Goal: Feedback & Contribution: Contribute content

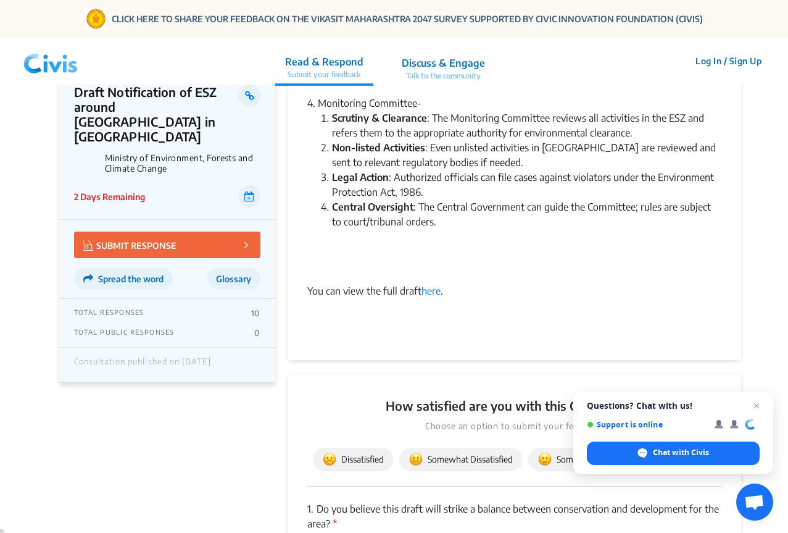
scroll to position [1111, 0]
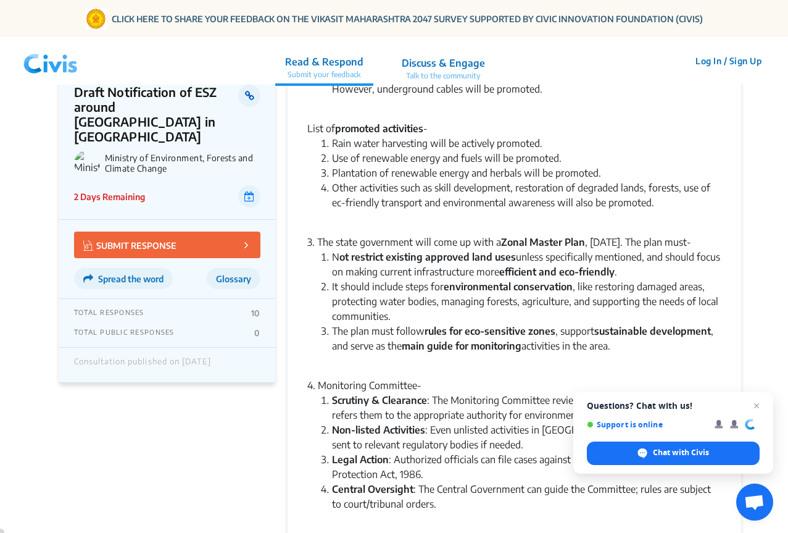
click at [242, 94] on link at bounding box center [249, 96] width 22 height 22
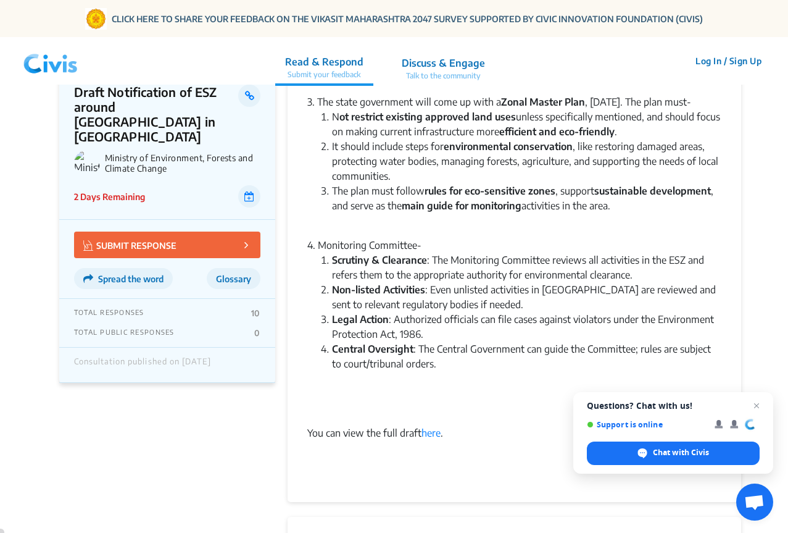
scroll to position [1296, 0]
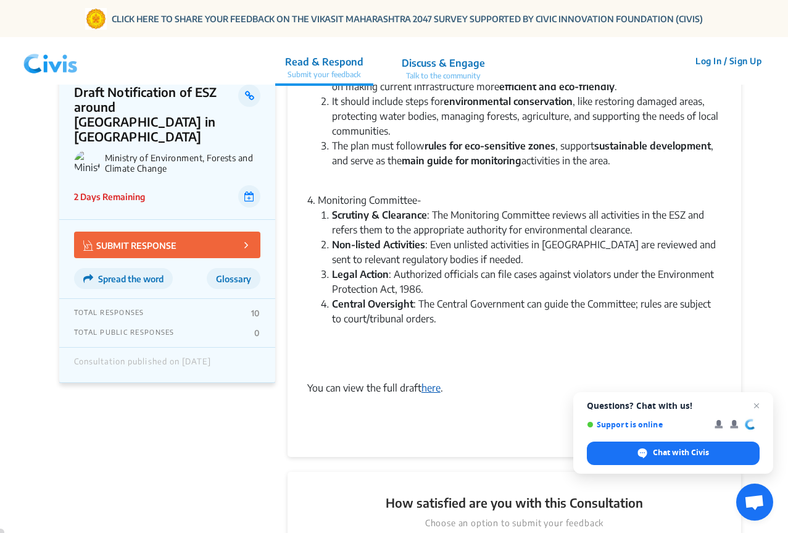
click at [435, 394] on link "here" at bounding box center [431, 387] width 19 height 12
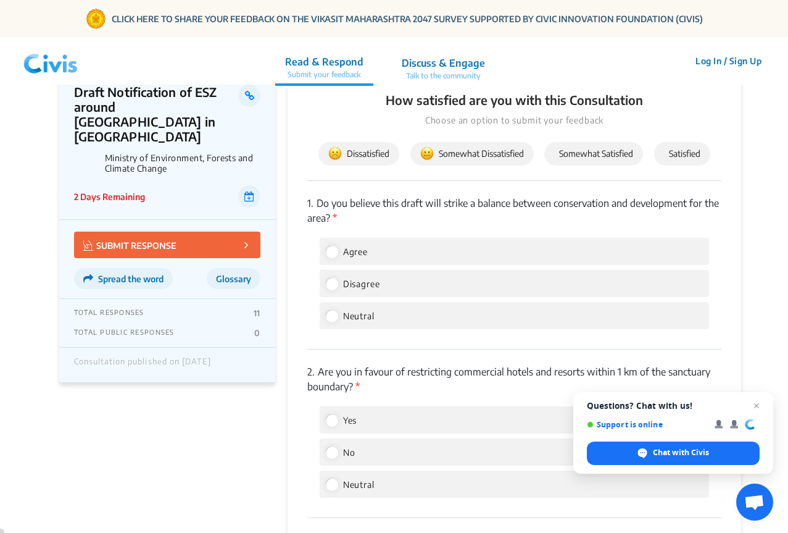
scroll to position [1728, 0]
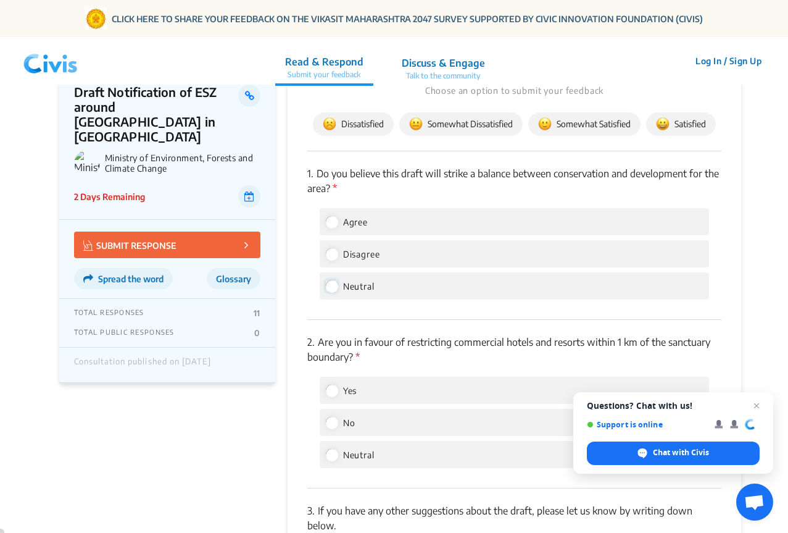
click at [333, 291] on input "Neutral" at bounding box center [331, 285] width 11 height 11
radio input "true"
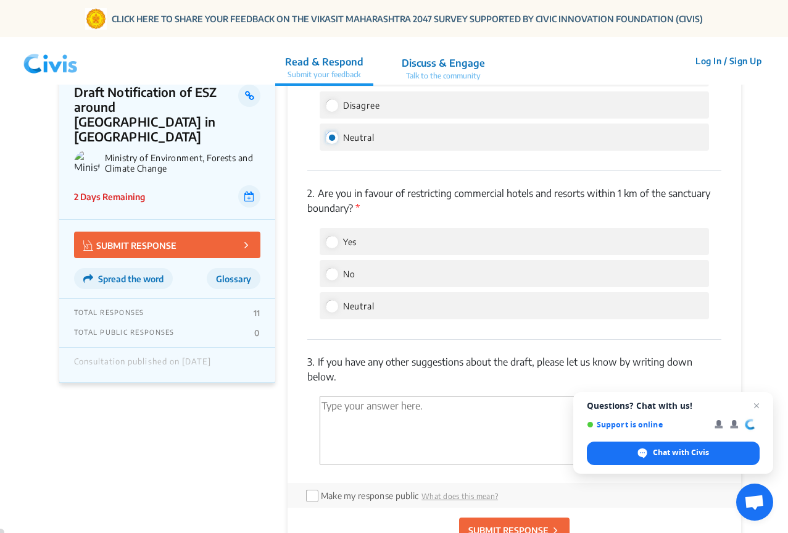
scroll to position [1913, 0]
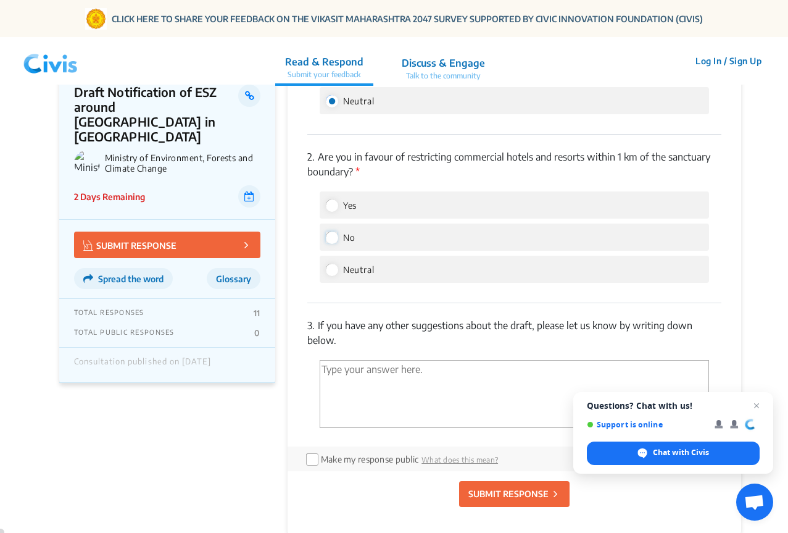
click at [329, 243] on input "No" at bounding box center [331, 236] width 11 height 11
radio input "true"
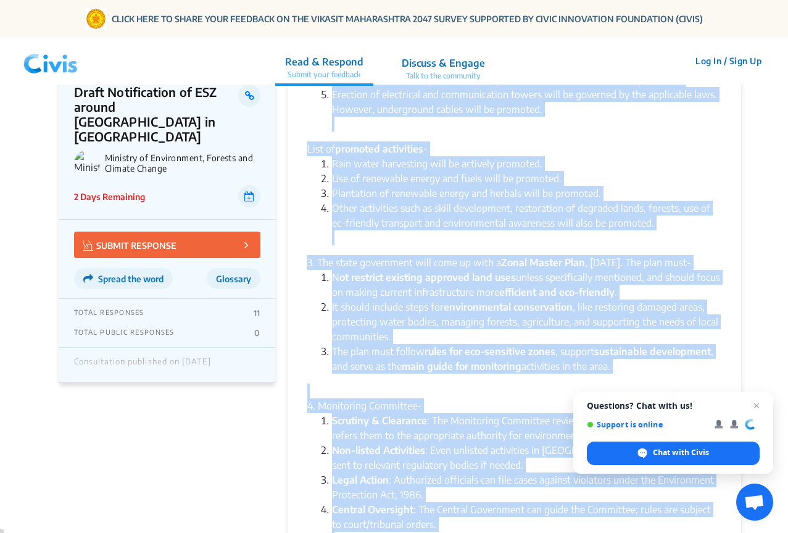
scroll to position [1291, 0]
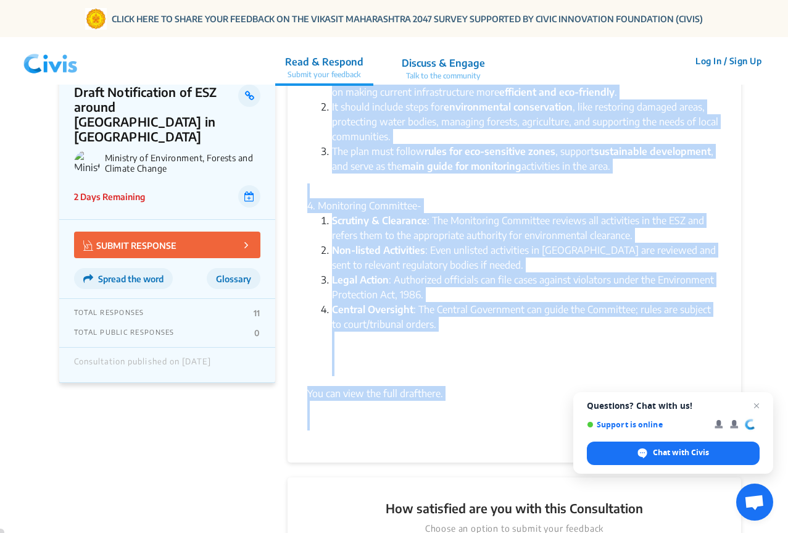
drag, startPoint x: 309, startPoint y: 228, endPoint x: 638, endPoint y: 180, distance: 332.6
copy div "Lor Ipsumdol Sitametco adipi elit se doei te 5958.722 incidi utlaboreet dol ma …"
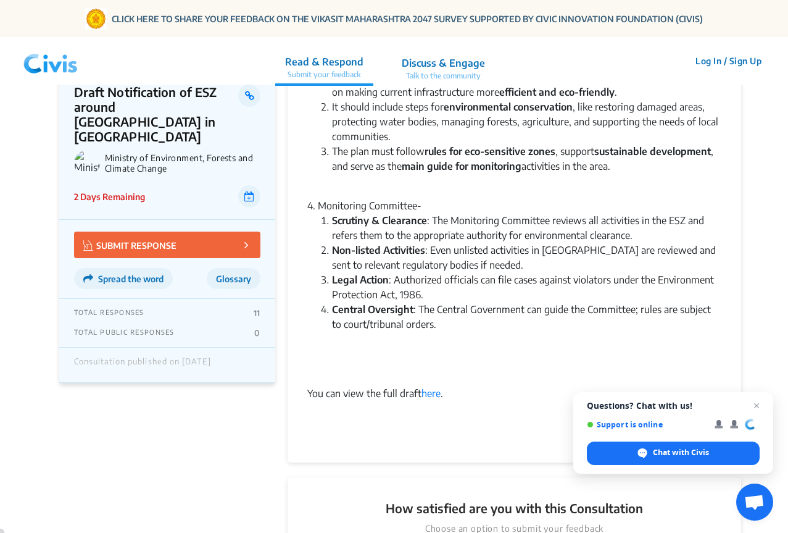
click at [494, 347] on li "Central Oversight : The Central Government can guide the Committee; rules are s…" at bounding box center [526, 339] width 389 height 74
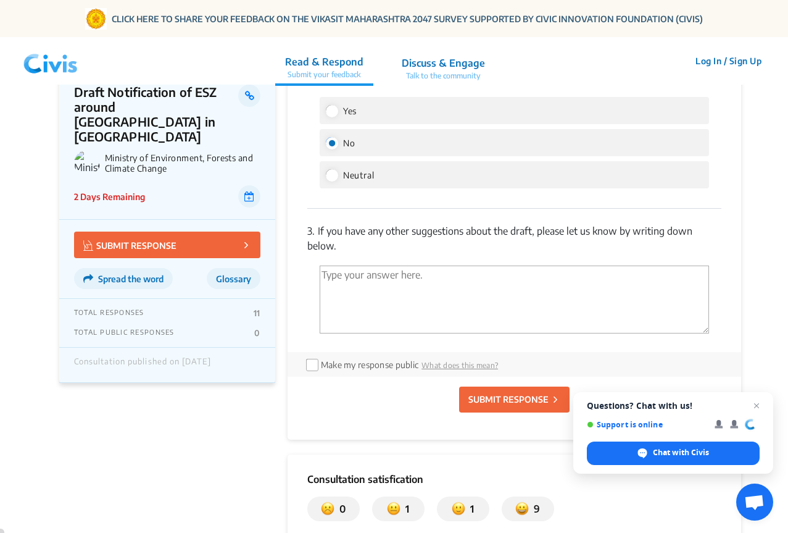
scroll to position [2031, 0]
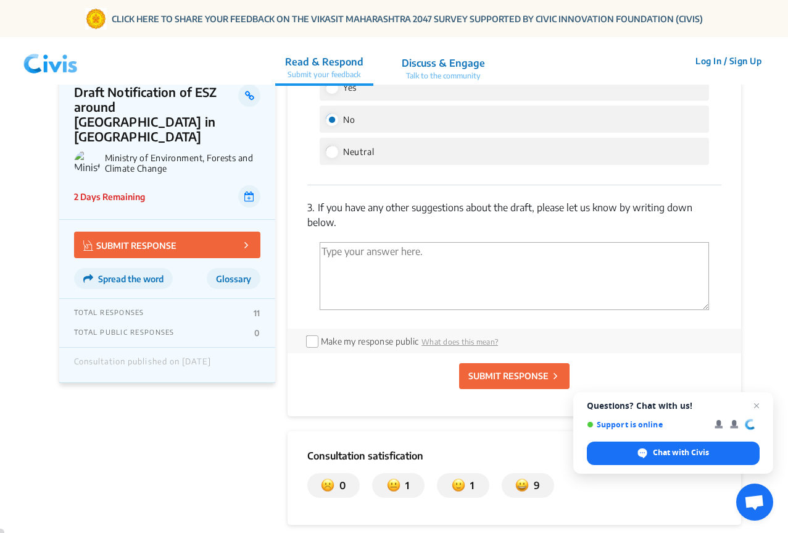
click at [354, 265] on textarea "'Type your answer here.' | translate" at bounding box center [514, 276] width 389 height 68
paste textarea "Launch "Green Certification" for Local Industries: Actively identify and certif…"
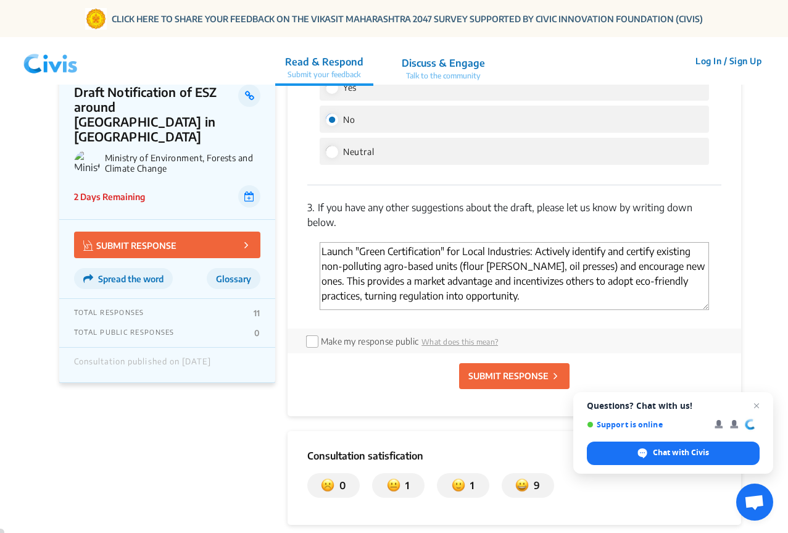
drag, startPoint x: 627, startPoint y: 281, endPoint x: 670, endPoint y: 286, distance: 42.9
click at [670, 286] on textarea "Launch "Green Certification" for Local Industries: Actively identify and certif…" at bounding box center [514, 276] width 389 height 68
drag, startPoint x: 664, startPoint y: 283, endPoint x: 691, endPoint y: 283, distance: 27.2
click at [691, 283] on textarea "Launch "Green Certification" for Local Industries: Actively identify and certif…" at bounding box center [514, 276] width 389 height 68
drag, startPoint x: 693, startPoint y: 282, endPoint x: 664, endPoint y: 281, distance: 29.6
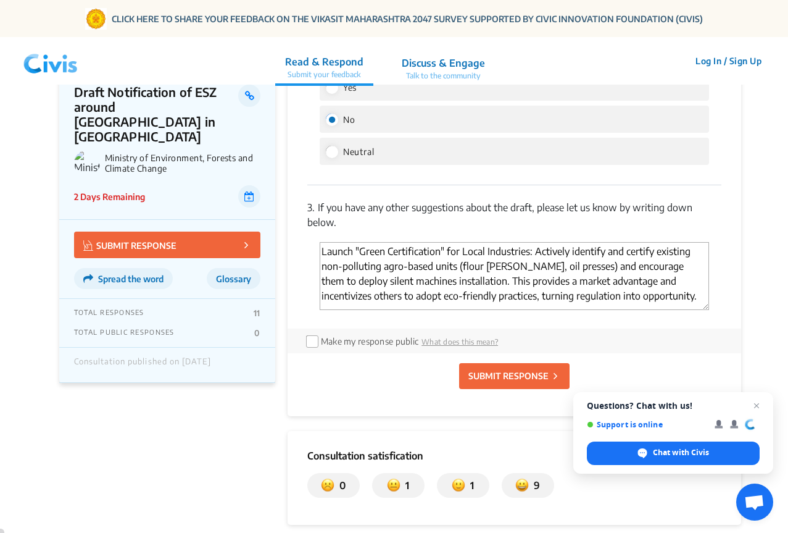
click at [664, 281] on textarea "Launch "Green Certification" for Local Industries: Actively identify and certif…" at bounding box center [514, 276] width 389 height 68
drag, startPoint x: 451, startPoint y: 294, endPoint x: 500, endPoint y: 298, distance: 48.9
click at [500, 298] on textarea "Launch "Green Certification" for Local Industries: Actively identify and certif…" at bounding box center [514, 276] width 389 height 68
drag, startPoint x: 459, startPoint y: 297, endPoint x: 623, endPoint y: 316, distance: 164.7
click at [623, 310] on textarea "Launch "Green Certification" for Local Industries: Actively identify and certif…" at bounding box center [514, 276] width 389 height 68
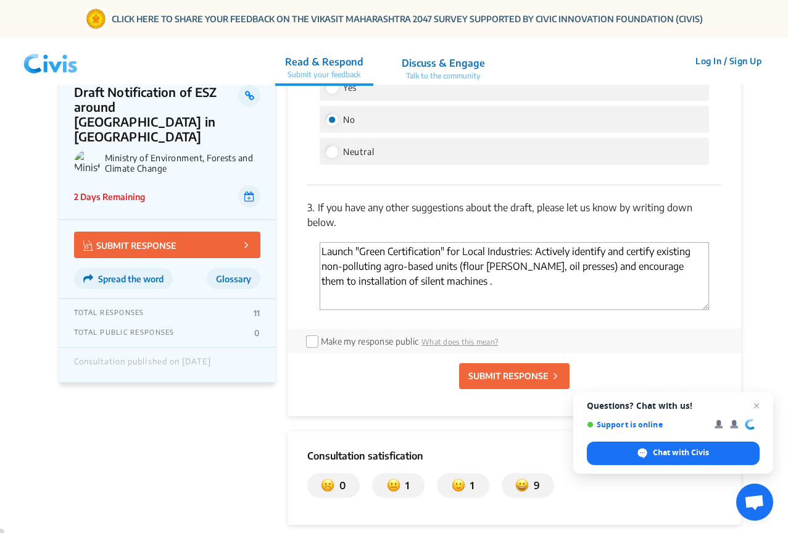
paste textarea "Establish a Vigilance Task Force: Create a dedicated multi-stakeholder team inc…"
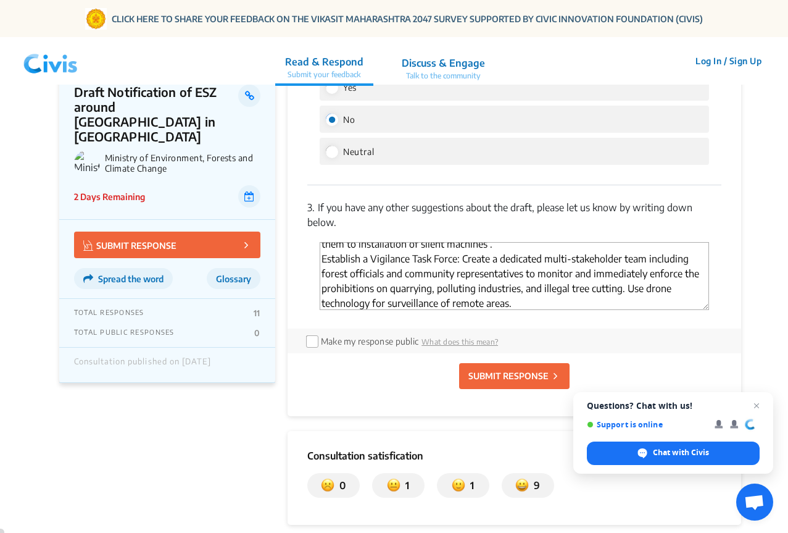
scroll to position [52, 0]
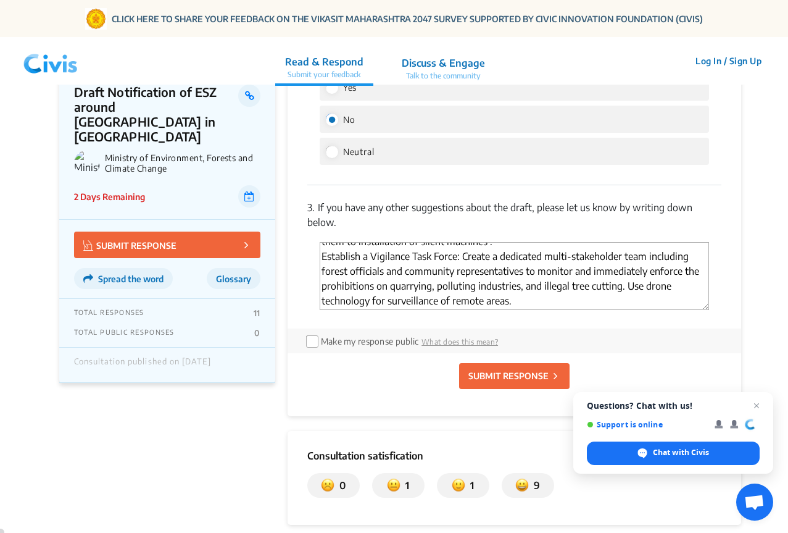
paste textarea "the forest department to create detailed maps of wildlife corridors, especially…"
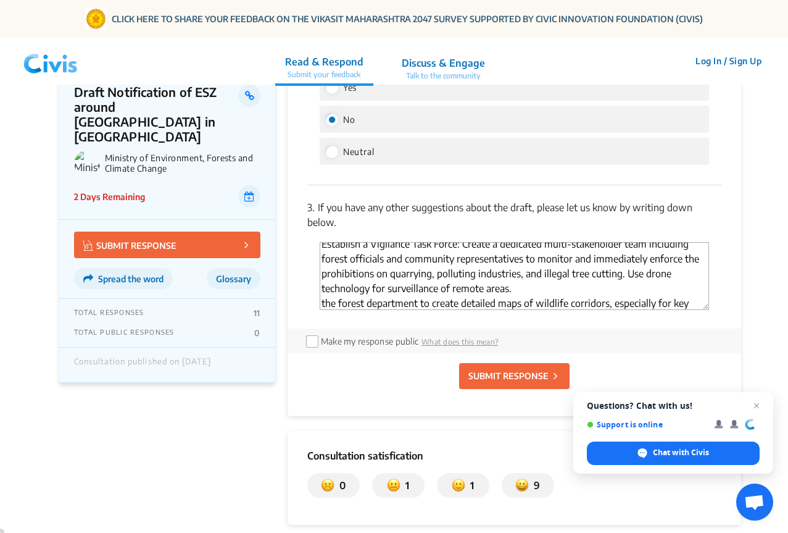
scroll to position [81, 0]
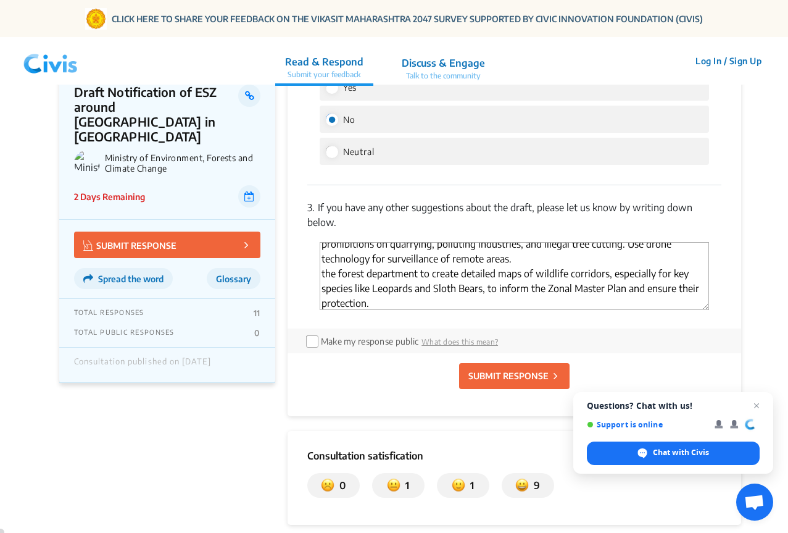
click at [321, 288] on textarea "Launch "Green Certification" for Local Industries: Actively identify and certif…" at bounding box center [514, 276] width 389 height 68
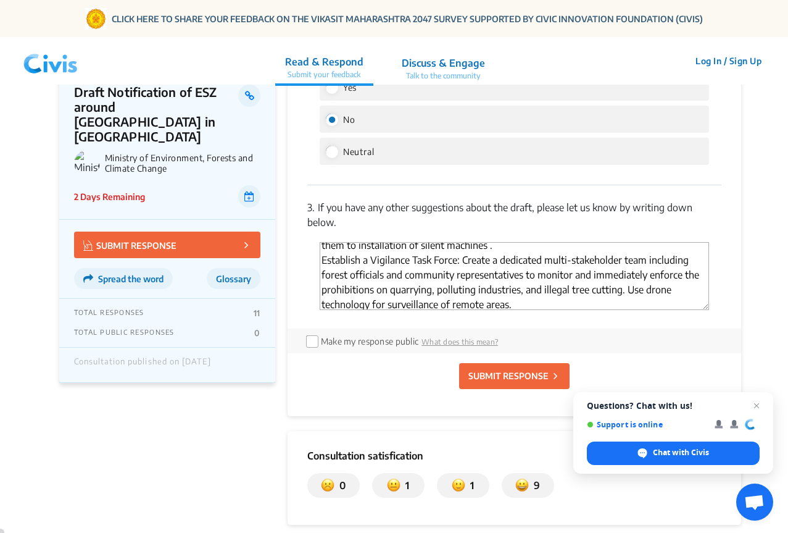
scroll to position [20, 0]
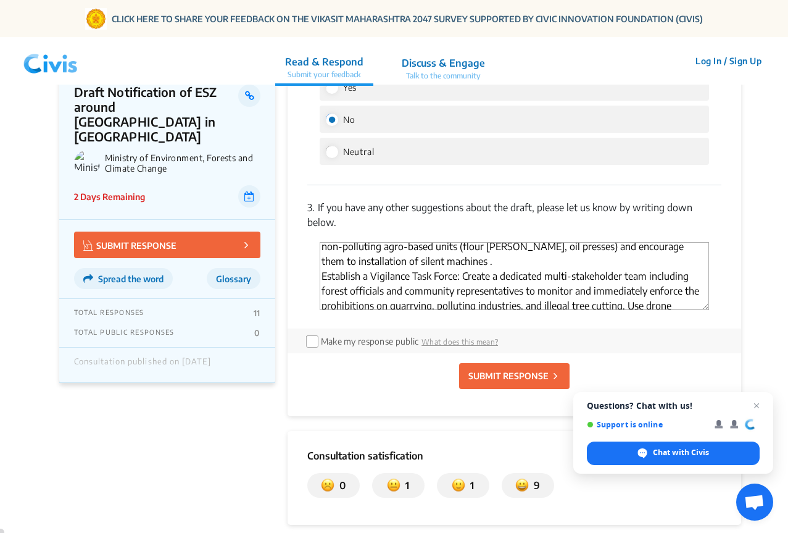
click at [324, 290] on textarea "Launch "Green Certification" for Local Industries: Actively identify and certif…" at bounding box center [514, 276] width 389 height 68
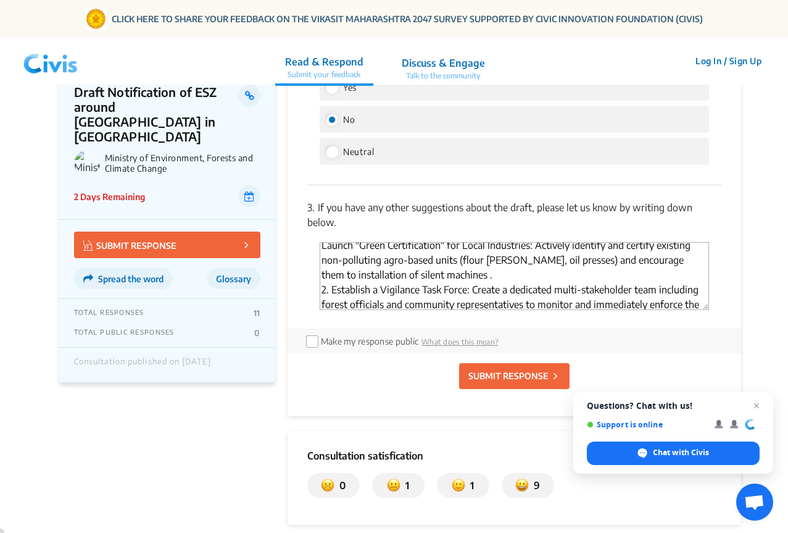
scroll to position [0, 0]
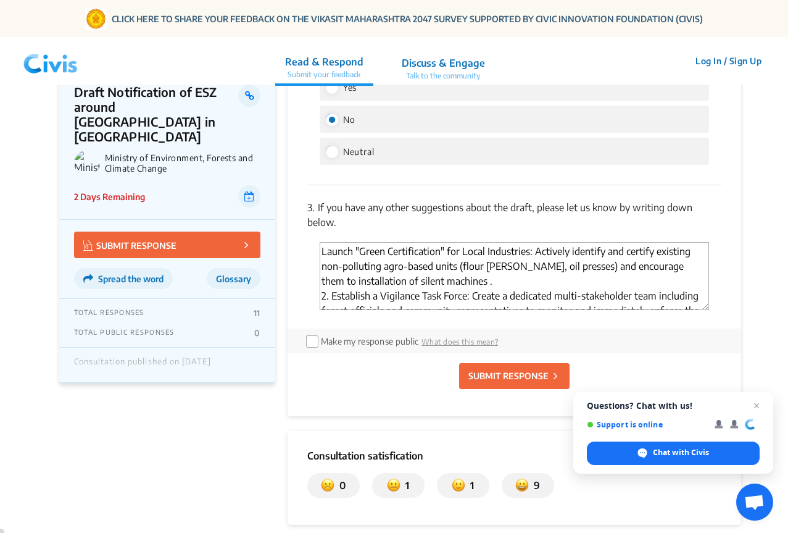
click at [322, 262] on textarea "Launch "Green Certification" for Local Industries: Actively identify and certif…" at bounding box center [514, 276] width 389 height 68
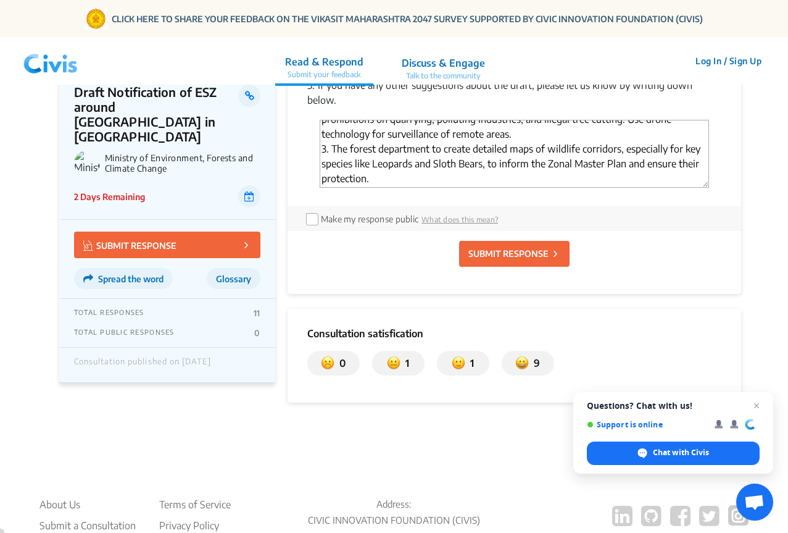
scroll to position [2155, 0]
click at [399, 186] on textarea "1. Launch "Green Certification" for Local Industries: Actively identify and cer…" at bounding box center [514, 153] width 389 height 68
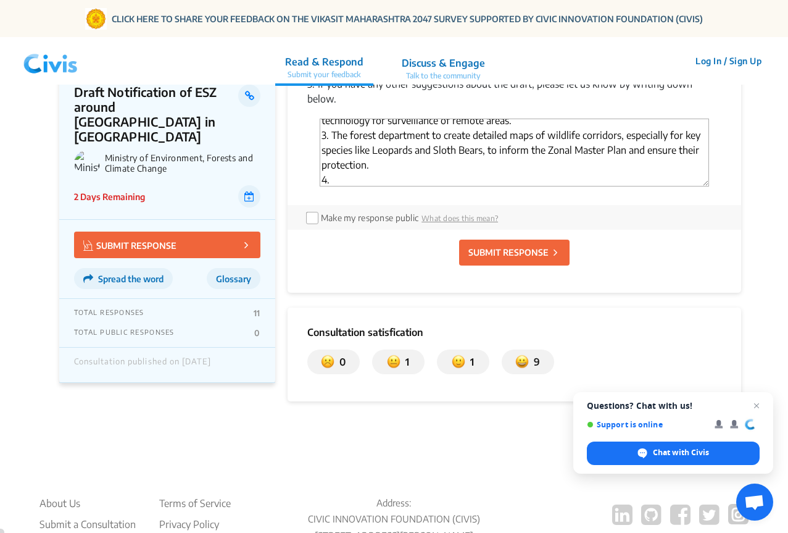
paste textarea "Prioritize the Zonal Master Plan with Public Consultation: Immediately start th…"
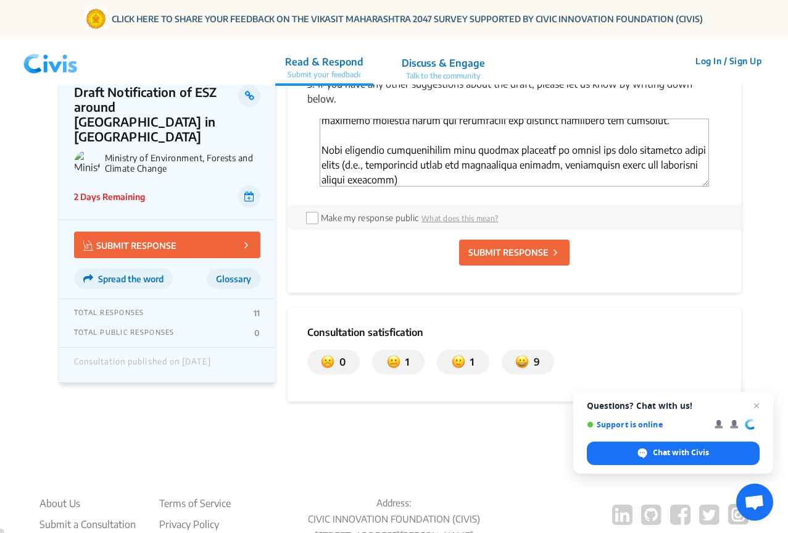
scroll to position [138, 0]
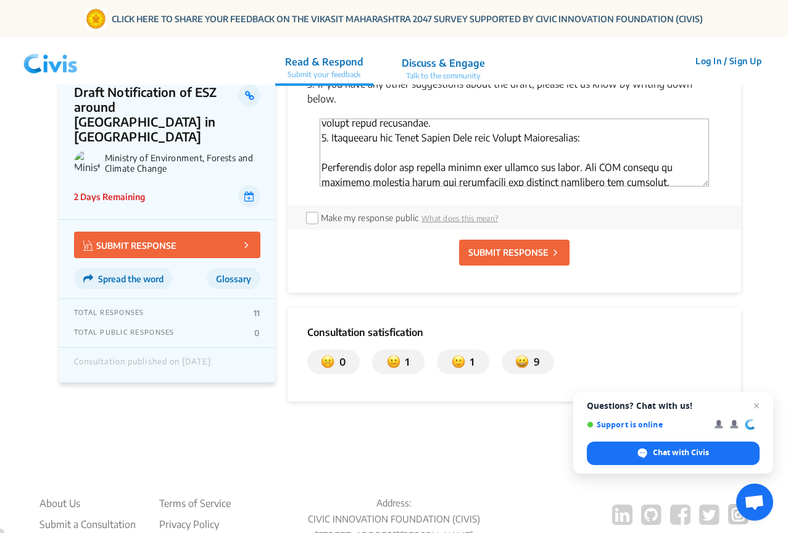
click at [328, 168] on textarea "'Type your answer here.' | translate" at bounding box center [514, 153] width 389 height 68
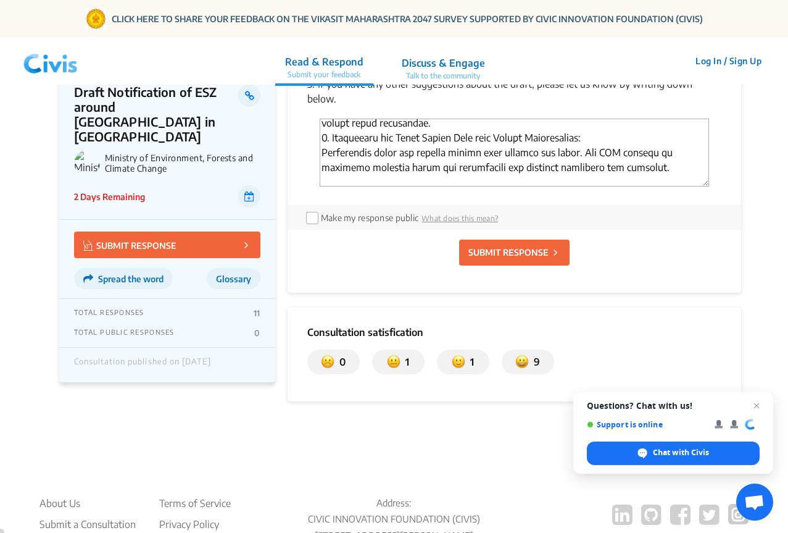
click at [322, 168] on textarea "'Type your answer here.' | translate" at bounding box center [514, 153] width 389 height 68
drag, startPoint x: 580, startPoint y: 151, endPoint x: 491, endPoint y: 172, distance: 90.7
click at [491, 172] on textarea "'Type your answer here.' | translate" at bounding box center [514, 153] width 389 height 68
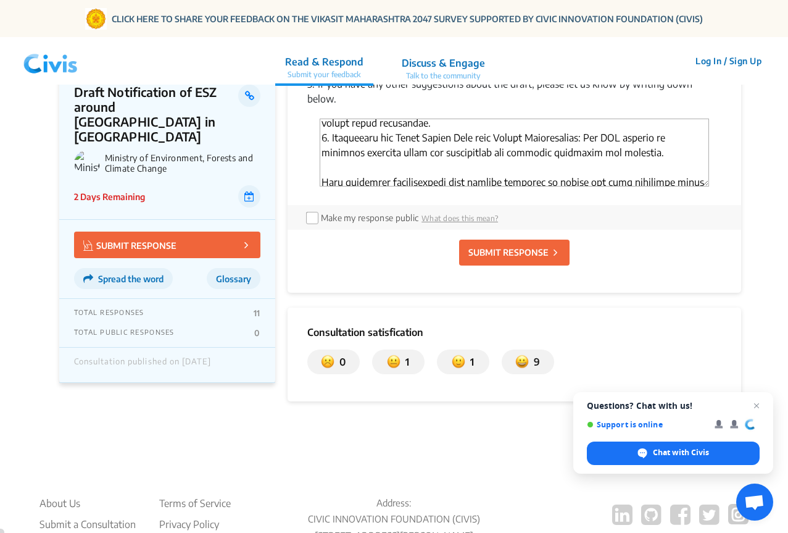
drag, startPoint x: 592, startPoint y: 165, endPoint x: 602, endPoint y: 185, distance: 22.6
click at [592, 164] on textarea "'Type your answer here.' | translate" at bounding box center [514, 153] width 389 height 68
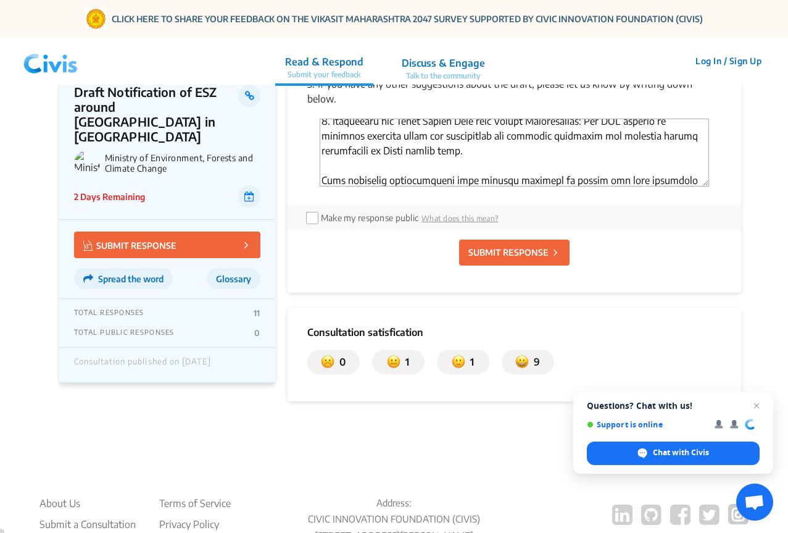
scroll to position [188, 0]
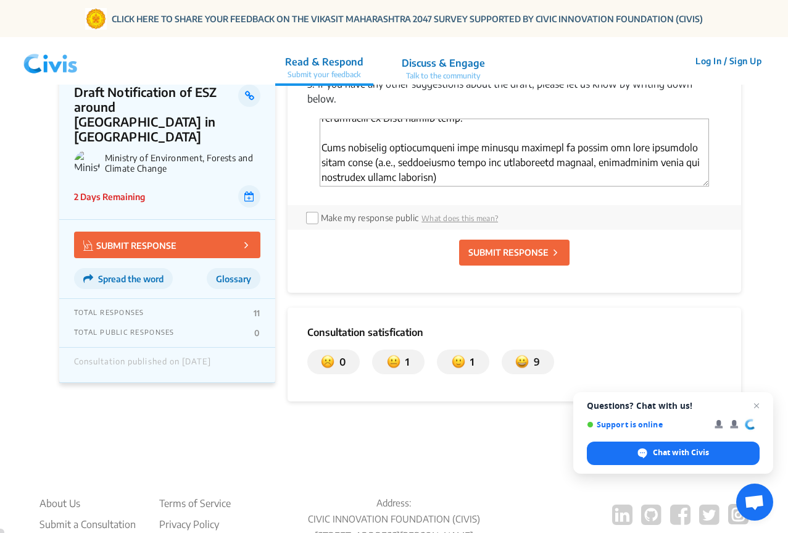
click at [320, 163] on textarea "'Type your answer here.' | translate" at bounding box center [514, 153] width 389 height 68
click at [396, 186] on textarea "'Type your answer here.' | translate" at bounding box center [514, 153] width 389 height 68
type textarea "1. Launch "Green Certification" for Local Industries: Actively identify and cer…"
click at [312, 222] on input "checkbox" at bounding box center [311, 217] width 10 height 10
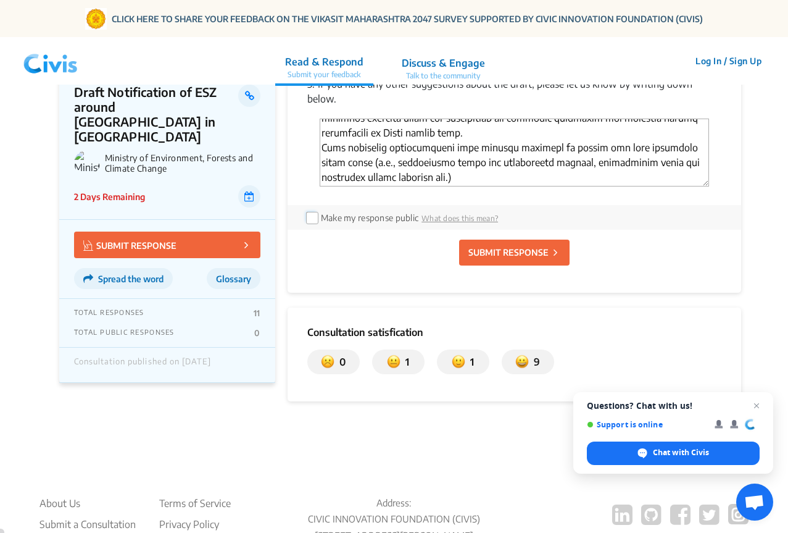
checkbox input "true"
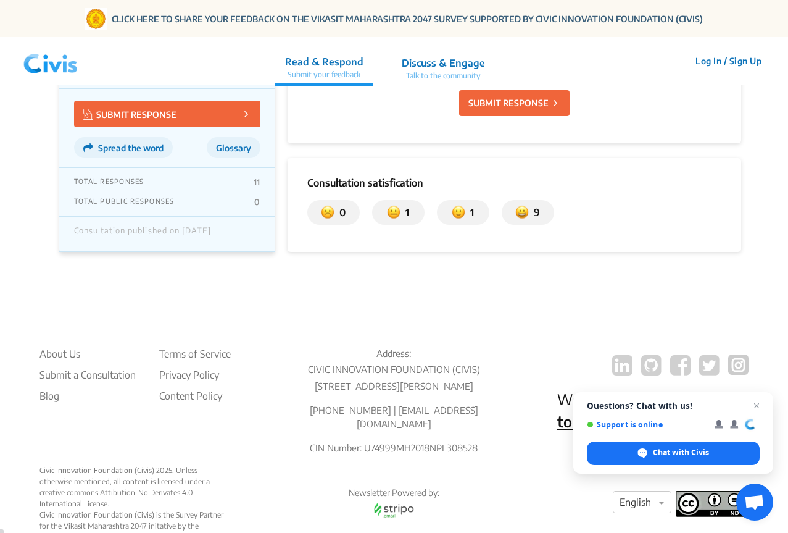
scroll to position [2278, 0]
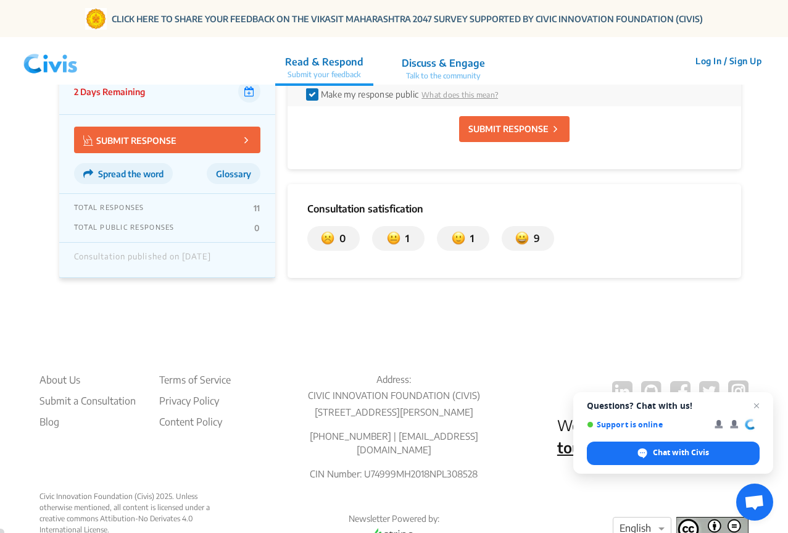
click at [496, 135] on p "SUBMIT RESPONSE" at bounding box center [508, 128] width 80 height 13
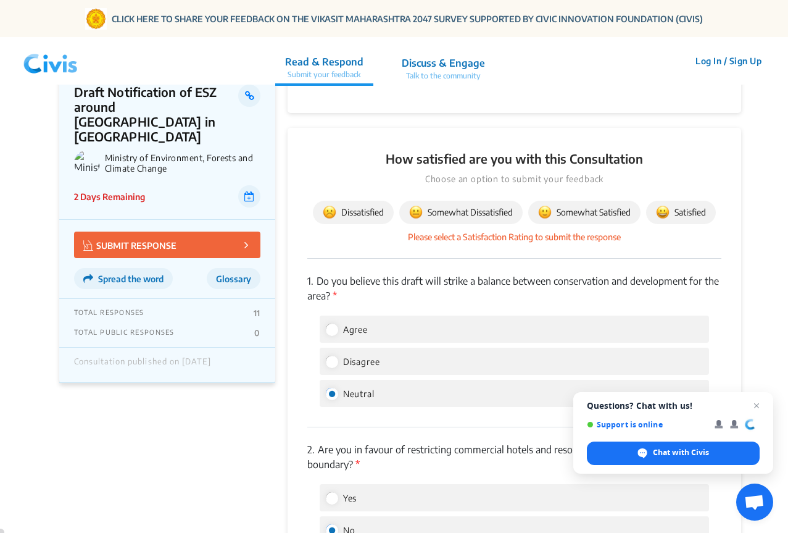
scroll to position [1625, 0]
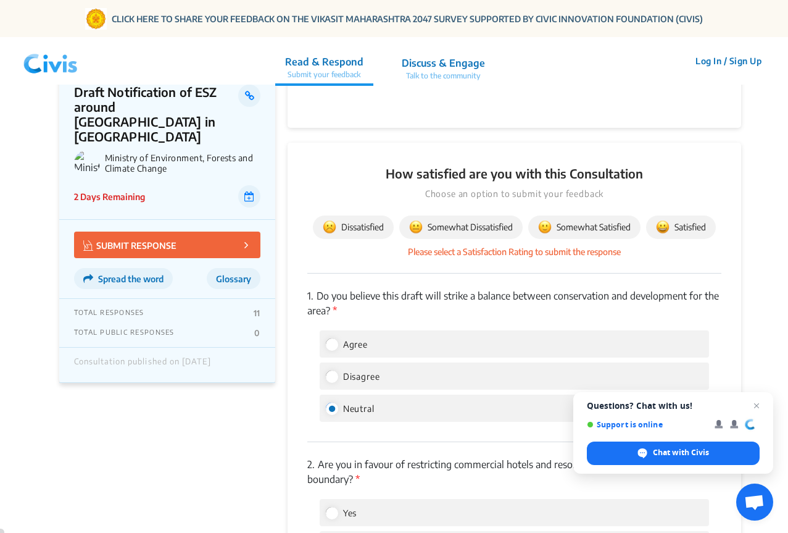
click at [576, 234] on span "Somewhat Satisfied" at bounding box center [584, 227] width 93 height 14
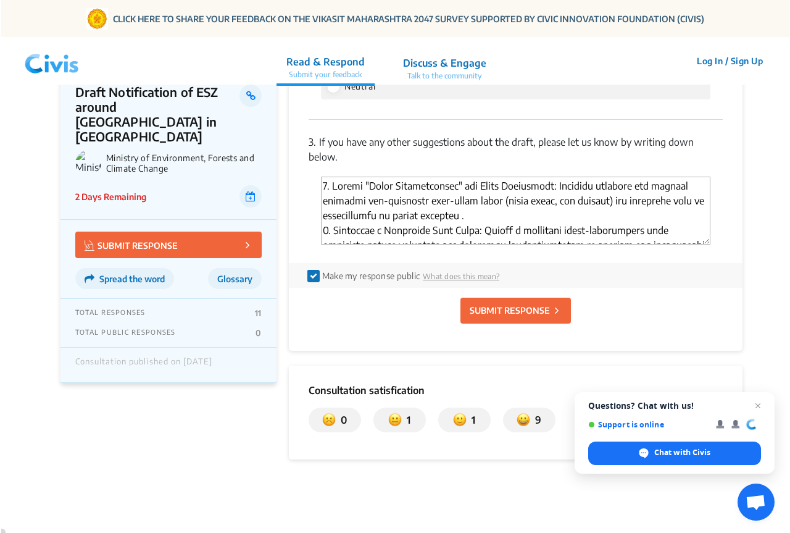
scroll to position [2304, 0]
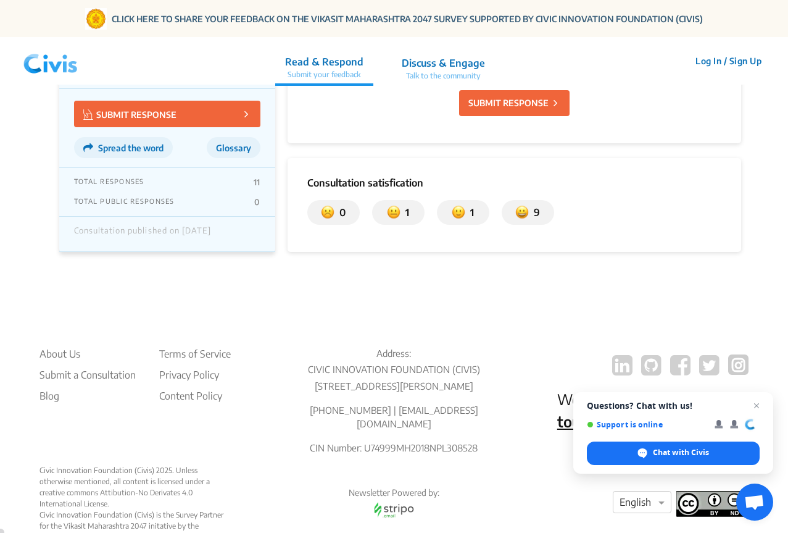
click at [514, 109] on p "SUBMIT RESPONSE" at bounding box center [508, 102] width 80 height 13
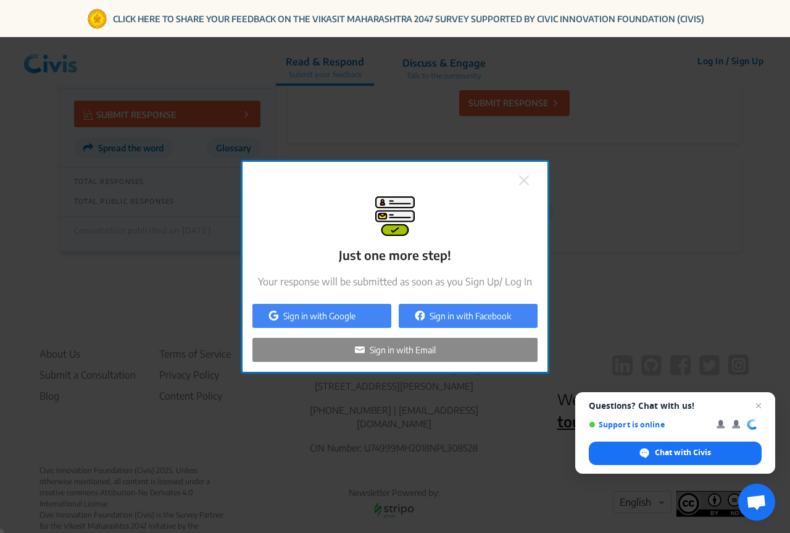
click at [333, 322] on p "Sign in with Google" at bounding box center [319, 315] width 72 height 13
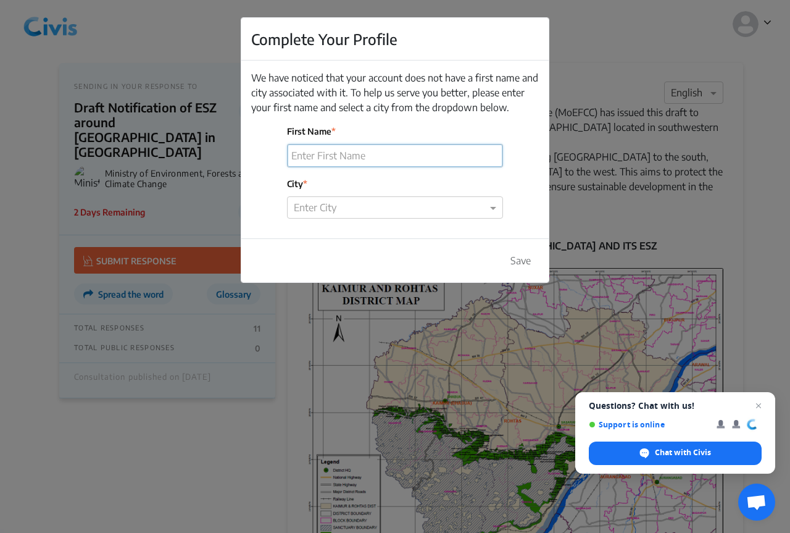
click at [362, 157] on input "First Name" at bounding box center [395, 155] width 215 height 22
type input "[PERSON_NAME]"
click at [345, 210] on input "text" at bounding box center [384, 207] width 181 height 17
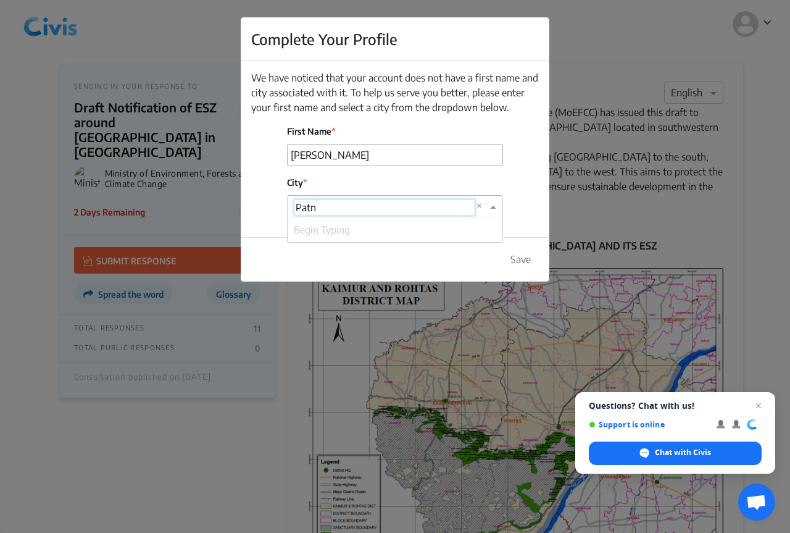
type input "Patna"
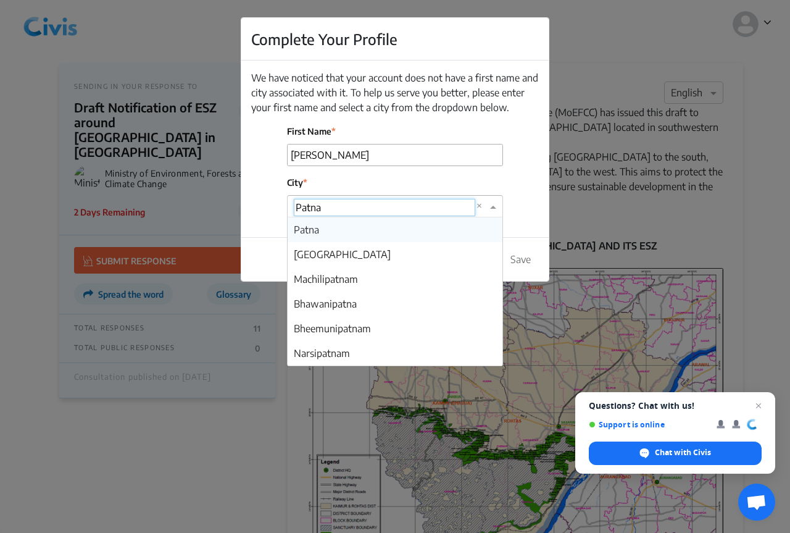
click at [322, 232] on div "Patna" at bounding box center [395, 229] width 215 height 25
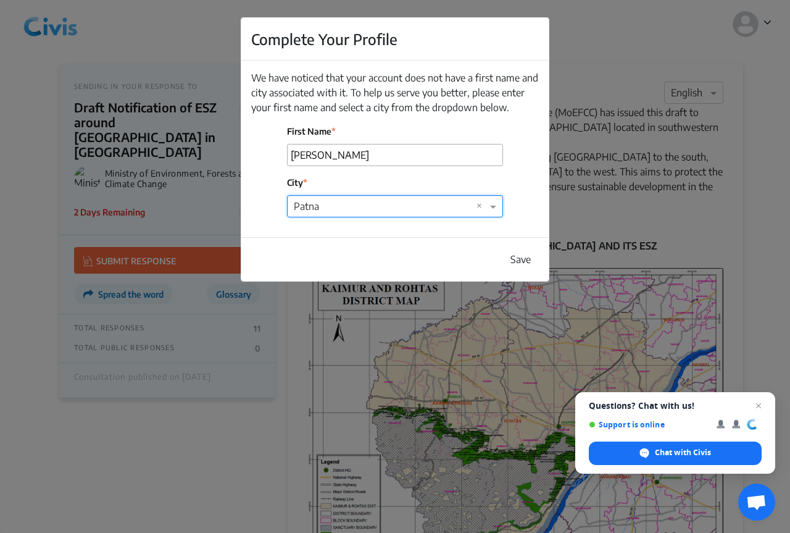
click at [515, 259] on button "Save" at bounding box center [520, 259] width 36 height 23
click at [520, 259] on button "Save" at bounding box center [520, 259] width 36 height 23
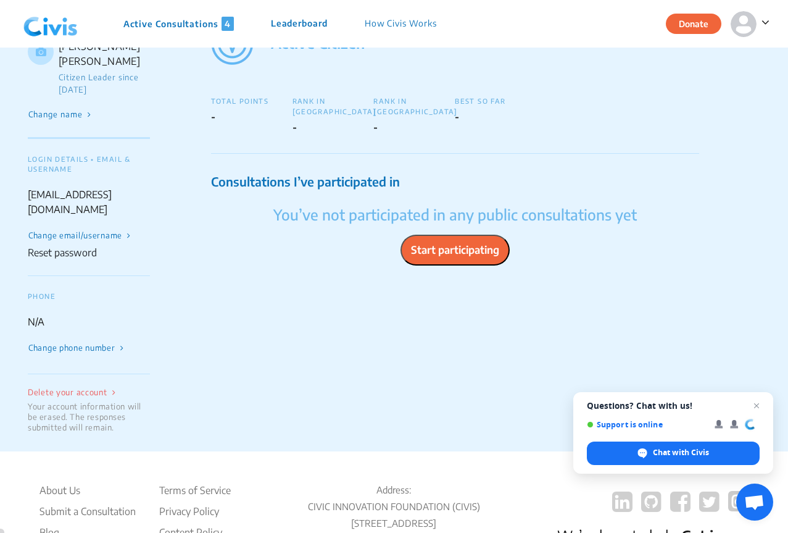
scroll to position [47, 0]
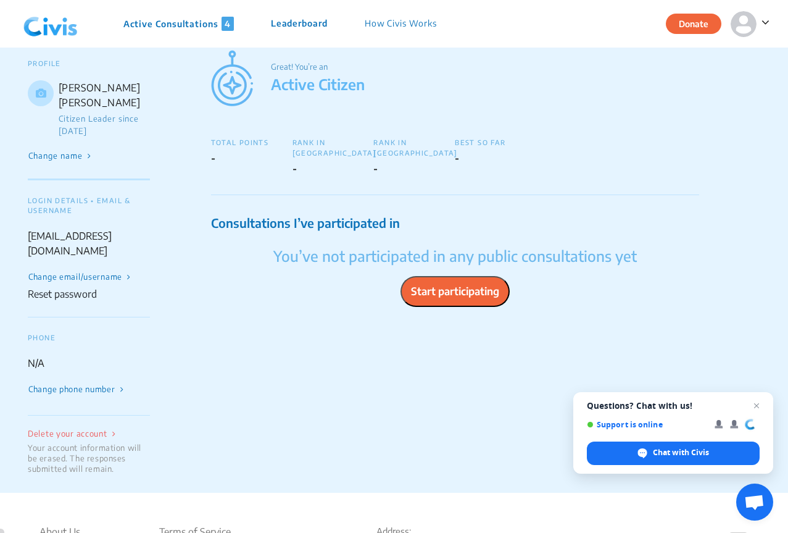
click at [435, 285] on button "Start participating" at bounding box center [455, 291] width 109 height 31
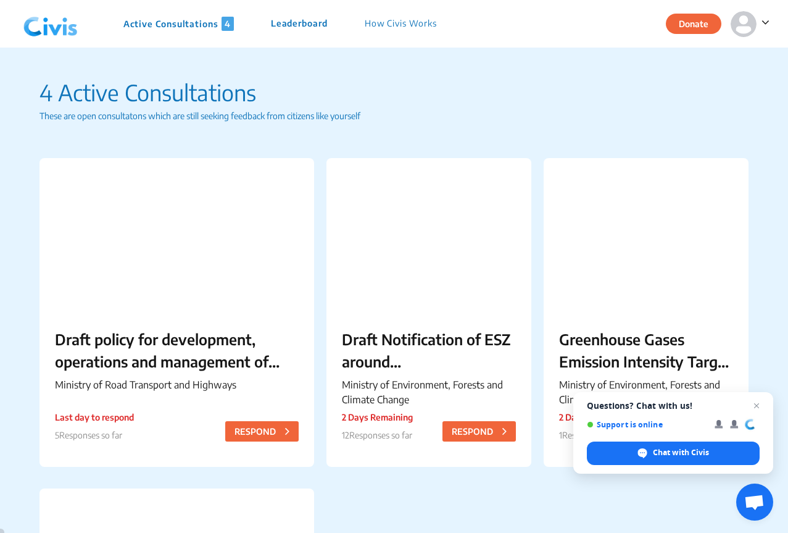
click at [405, 22] on p "How Civis Works" at bounding box center [401, 24] width 72 height 14
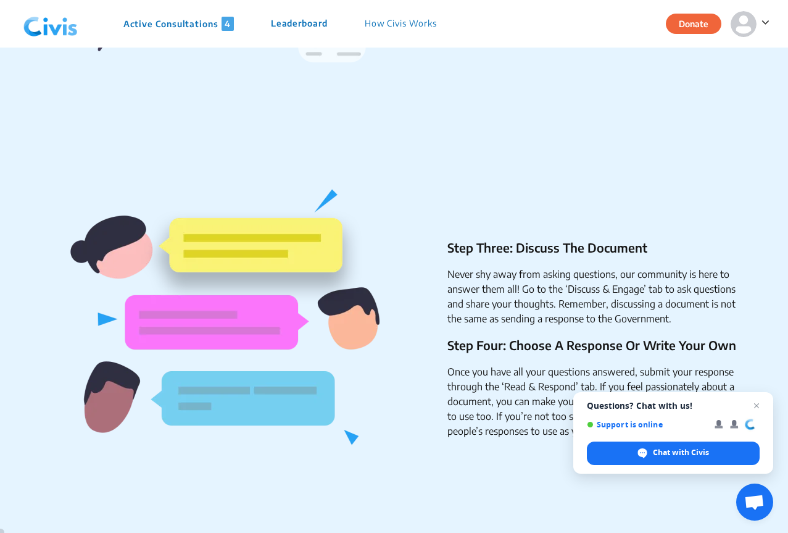
scroll to position [370, 0]
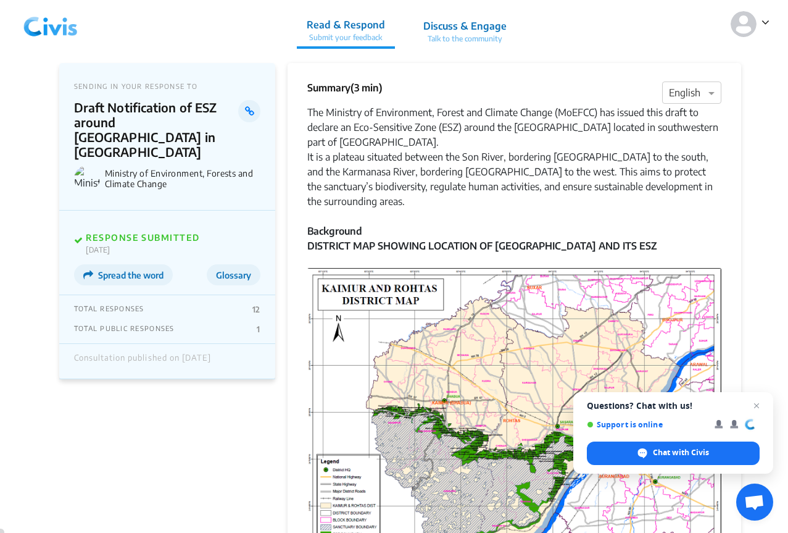
click at [464, 31] on p "Discuss & Engage" at bounding box center [464, 26] width 83 height 15
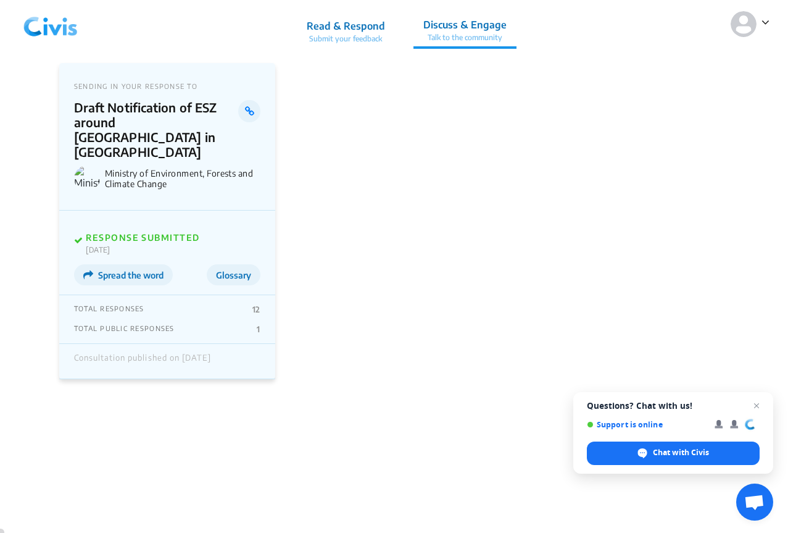
click at [225, 270] on span "Glossary" at bounding box center [233, 275] width 35 height 10
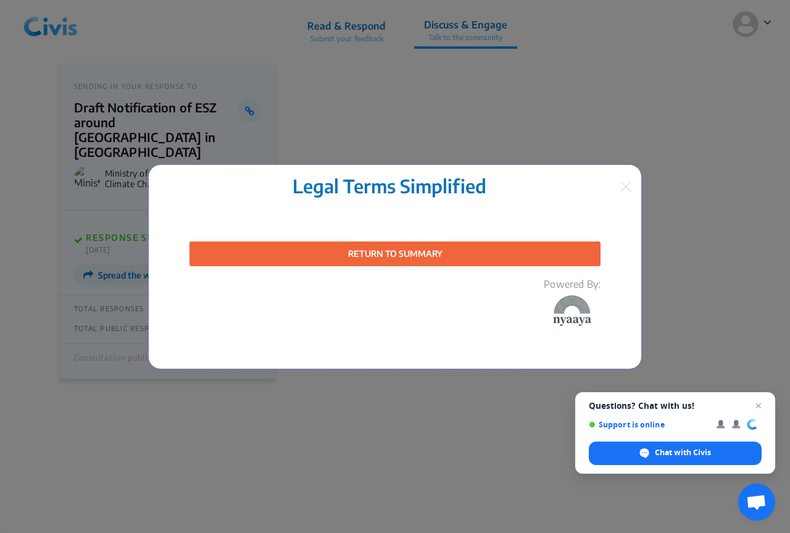
click at [368, 256] on button "RETURN TO SUMMARY" at bounding box center [394, 253] width 411 height 25
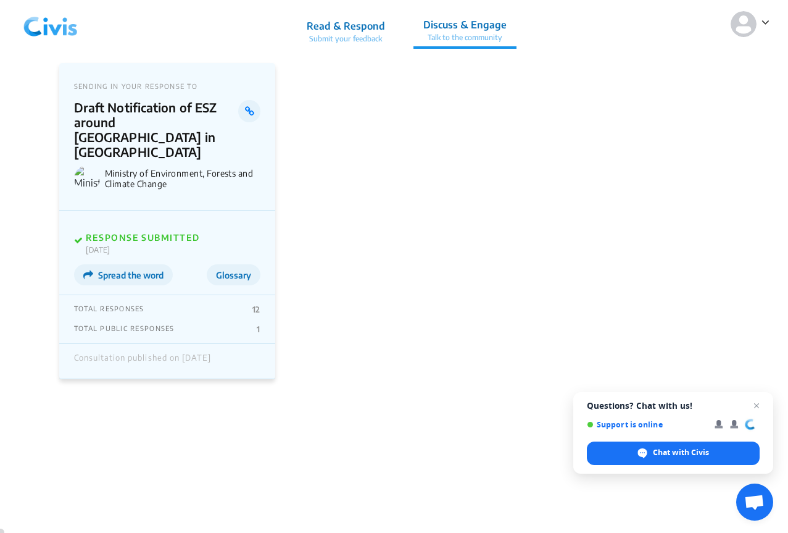
click at [130, 270] on span "Spread the word" at bounding box center [130, 275] width 65 height 10
click at [23, 339] on app-consultation-profile "SENDING IN YOUR RESPONSE TO Draft Notification of ESZ around [GEOGRAPHIC_DATA] …" at bounding box center [394, 427] width 788 height 759
